Goal: Find specific page/section: Find specific page/section

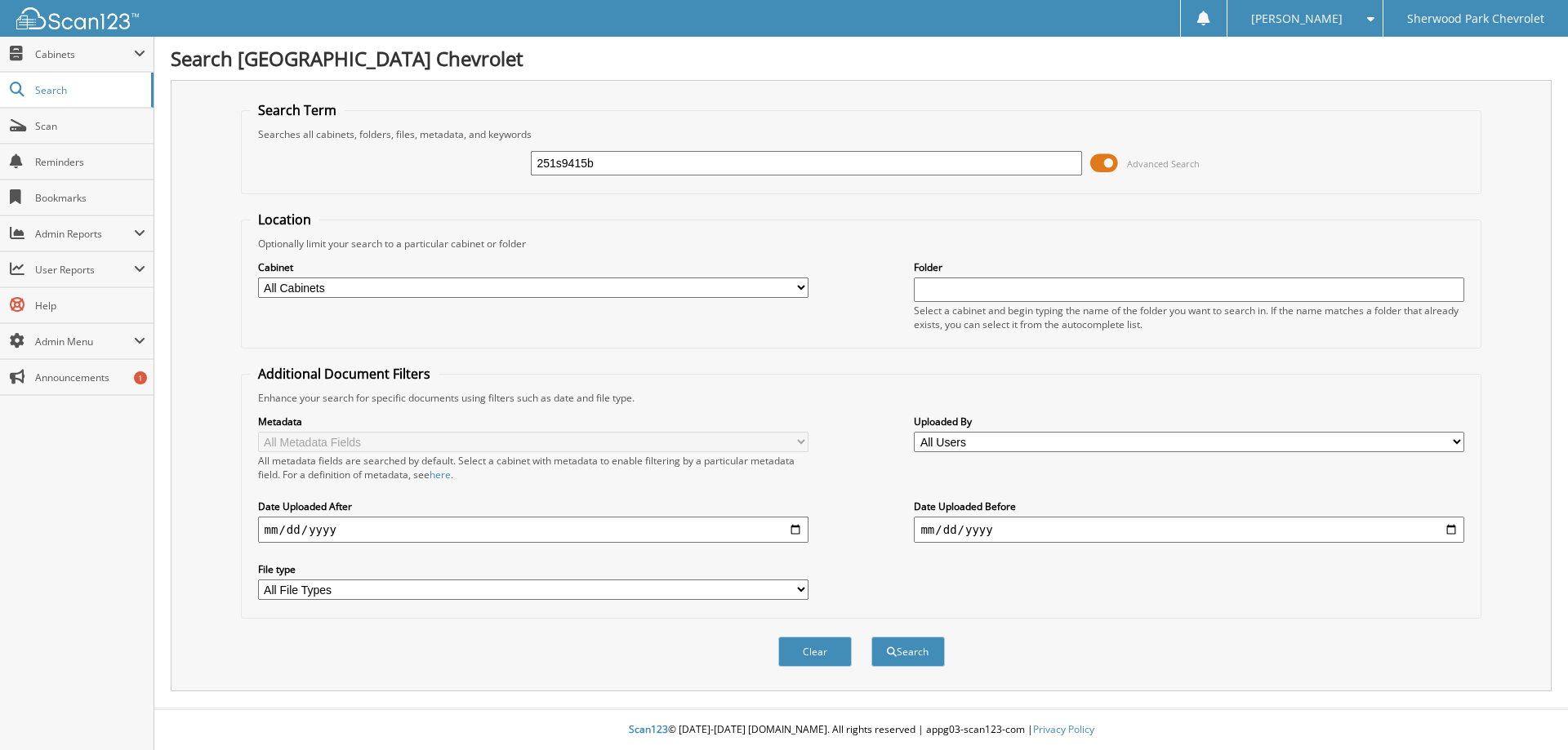
type input "251s9415b"
click at [871, 637] on button "Search" at bounding box center [907, 652] width 73 height 30
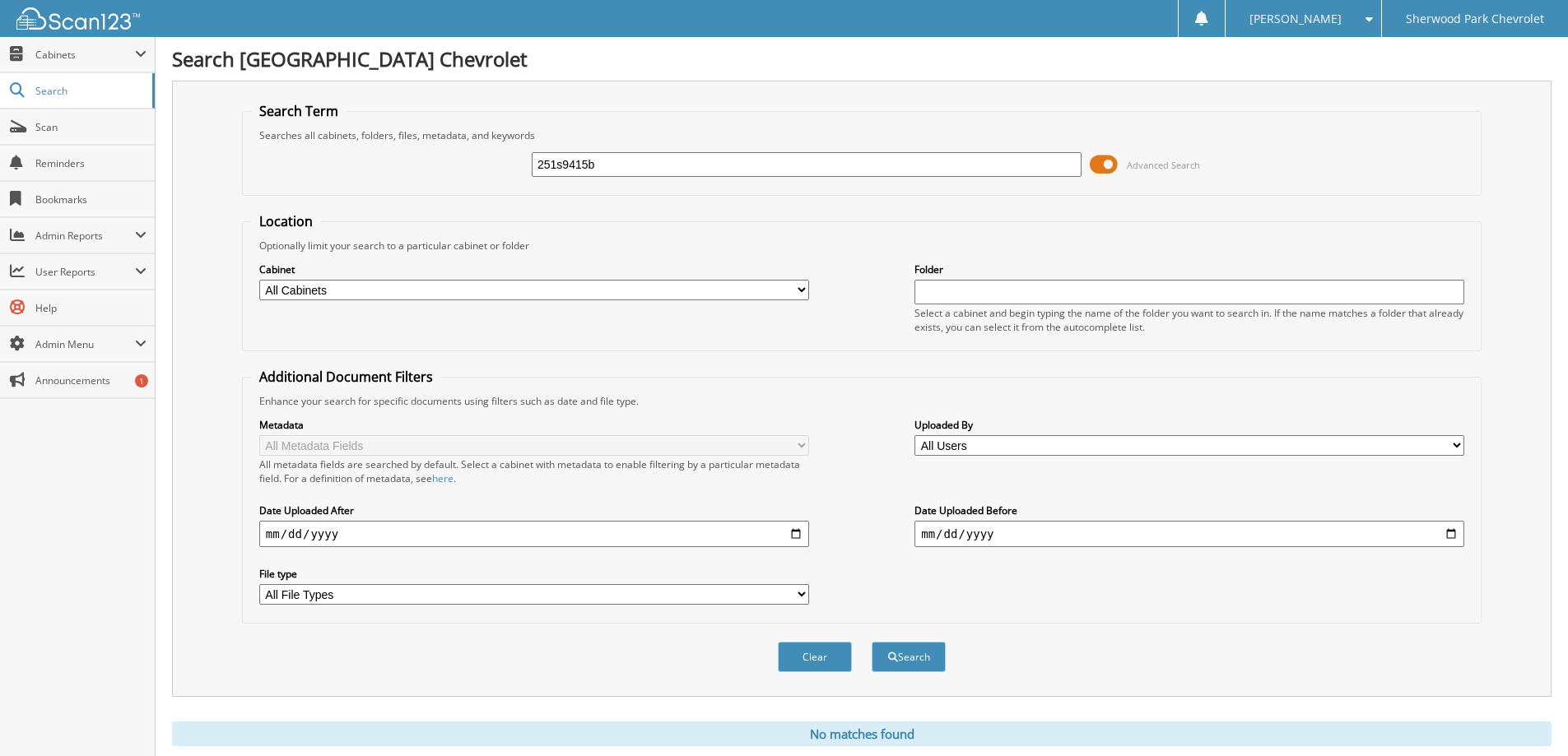
drag, startPoint x: 664, startPoint y: 155, endPoint x: 491, endPoint y: 165, distance: 173.3
click at [491, 165] on div "251s9415b Advanced Search" at bounding box center [862, 165] width 1222 height 45
click at [642, 148] on div "251s9415b Advanced Search" at bounding box center [862, 165] width 1222 height 45
click at [642, 168] on input "251s9415b" at bounding box center [806, 165] width 549 height 25
type input "251s9415"
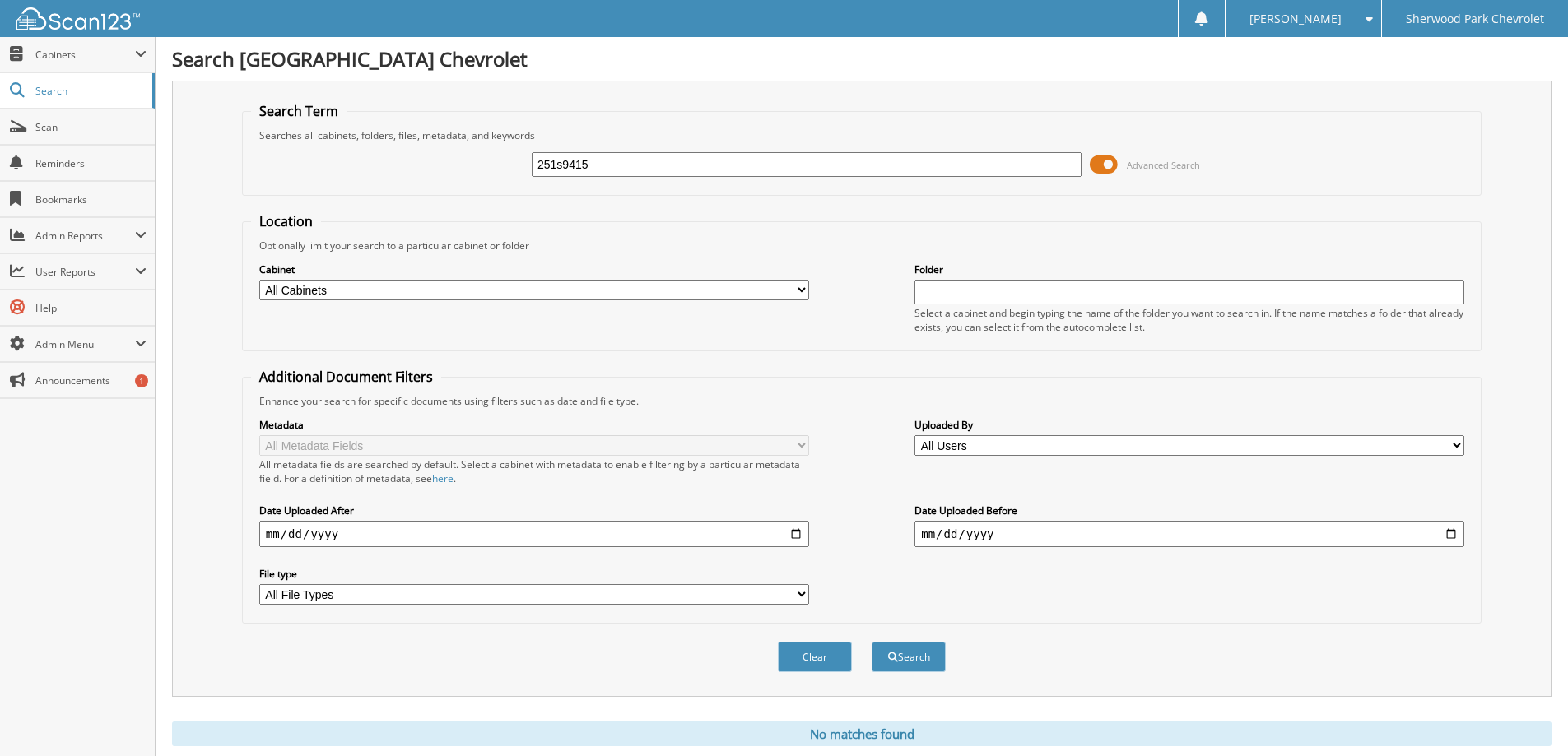
click at [872, 642] on button "Search" at bounding box center [908, 657] width 74 height 30
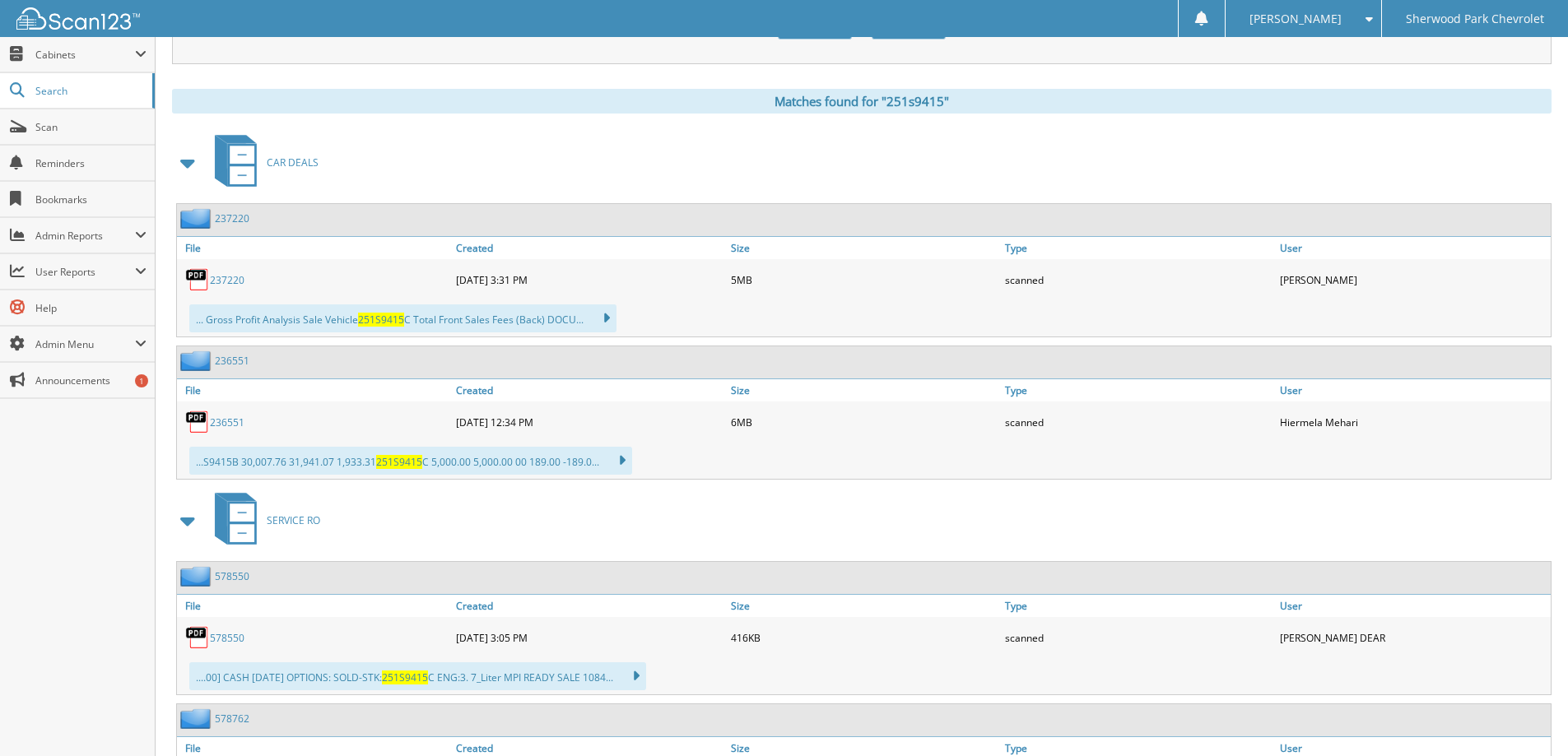
scroll to position [658, 0]
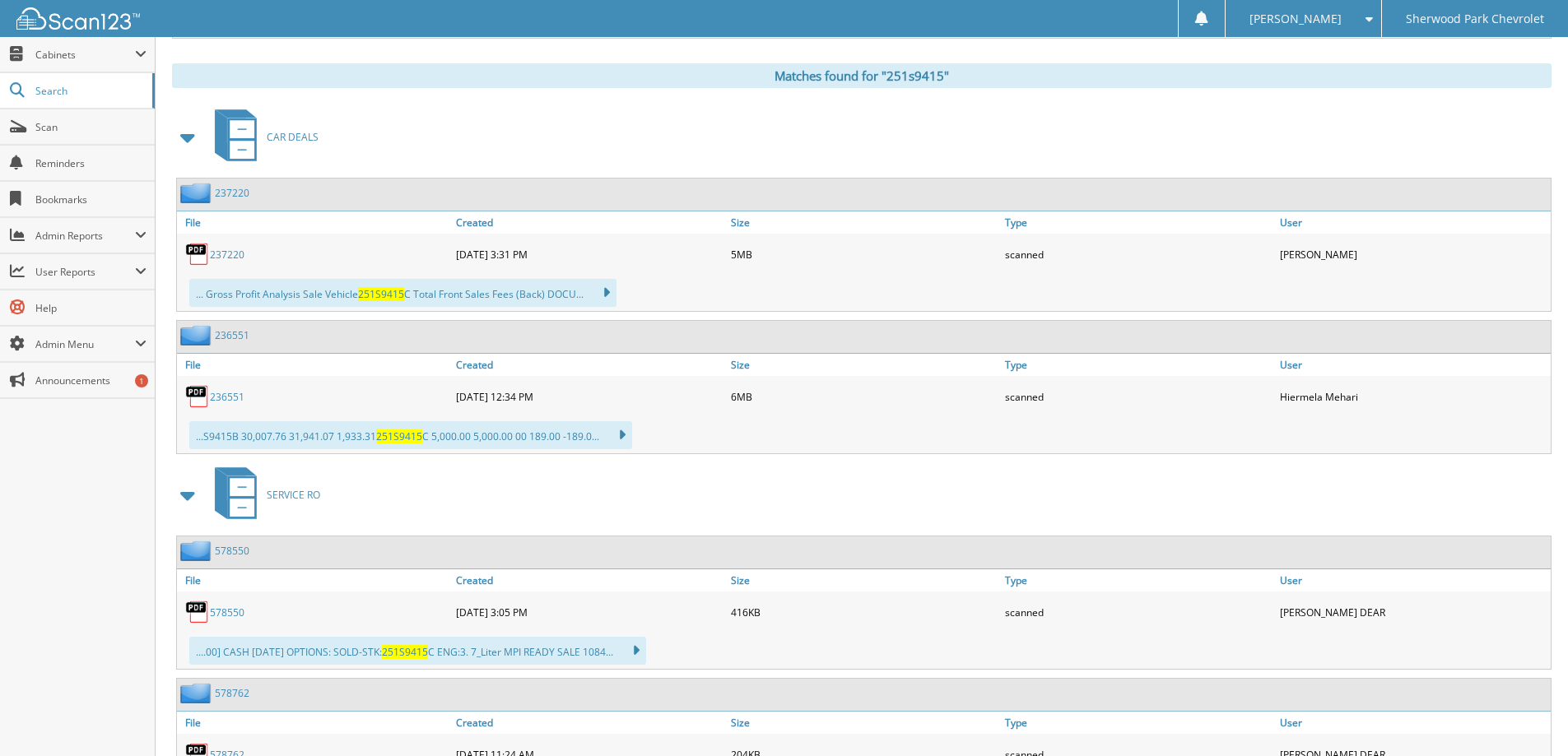
click at [219, 255] on link "237220" at bounding box center [227, 255] width 35 height 14
click at [235, 397] on link "236551" at bounding box center [227, 397] width 35 height 14
click at [223, 398] on link "236551" at bounding box center [227, 397] width 35 height 14
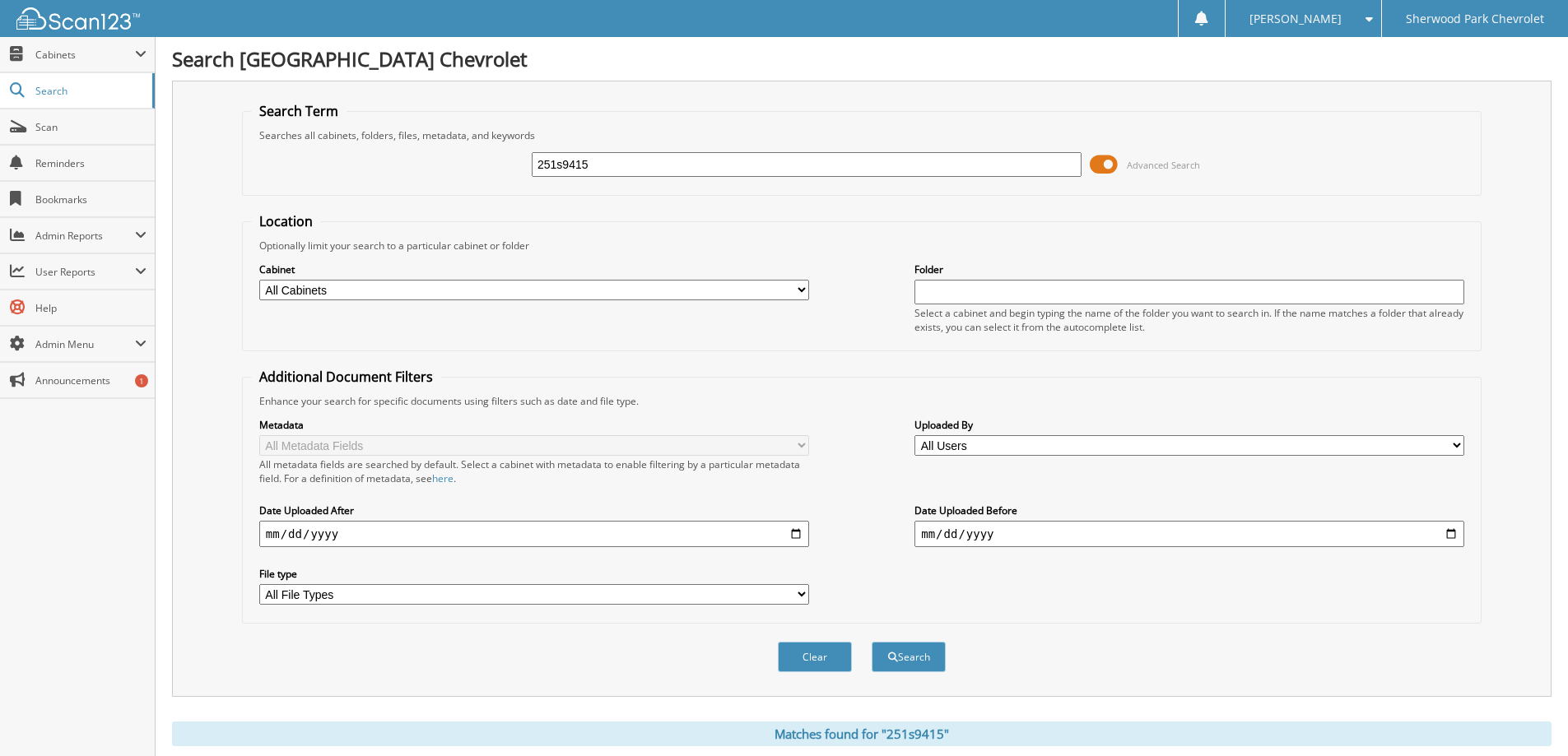
scroll to position [411, 0]
